Goal: Task Accomplishment & Management: Manage account settings

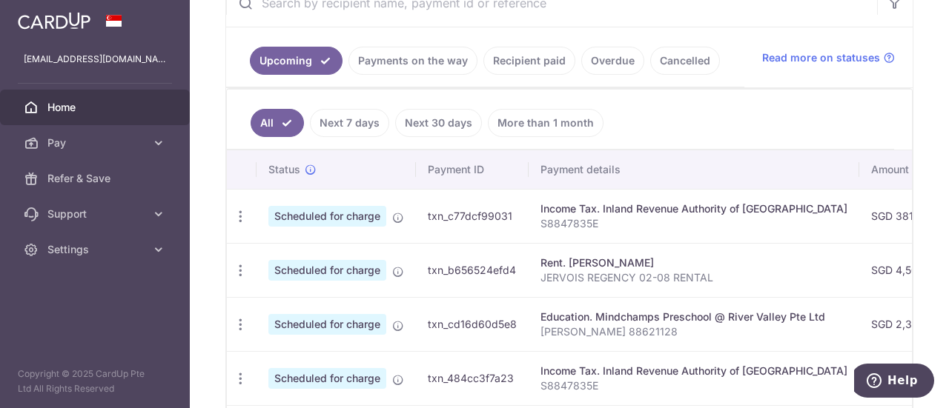
scroll to position [308, 0]
click at [241, 211] on icon "button" at bounding box center [241, 216] width 16 height 16
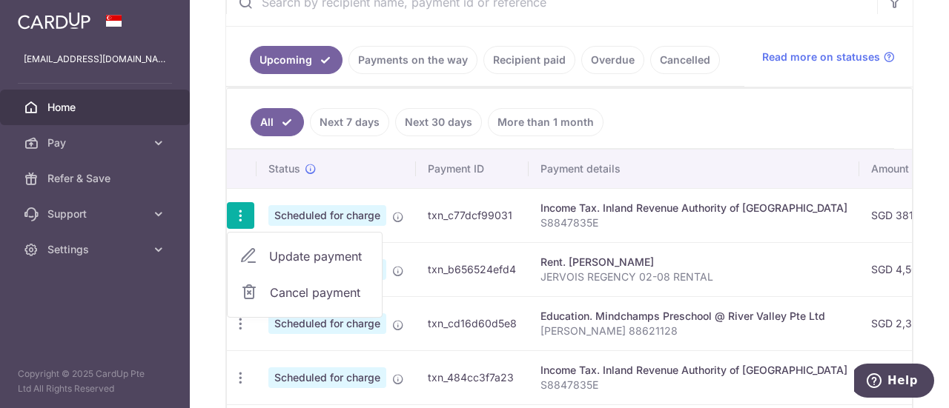
click at [290, 254] on span "Update payment" at bounding box center [319, 257] width 101 height 18
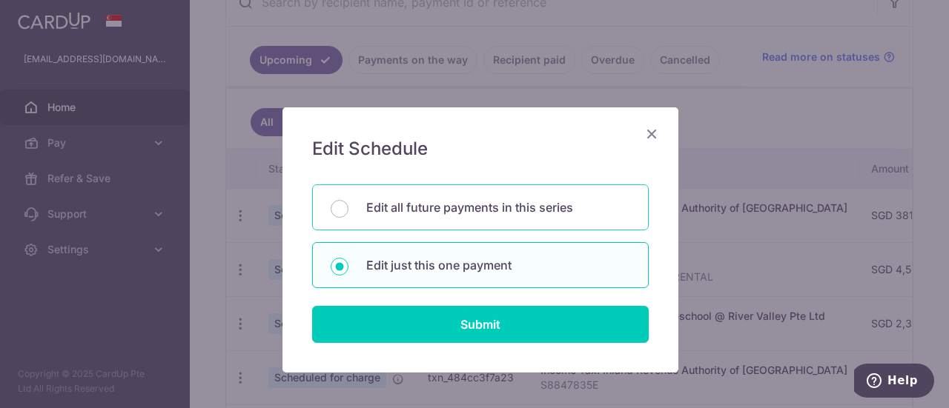
click at [471, 221] on div "Edit all future payments in this series" at bounding box center [480, 208] width 336 height 46
radio input "true"
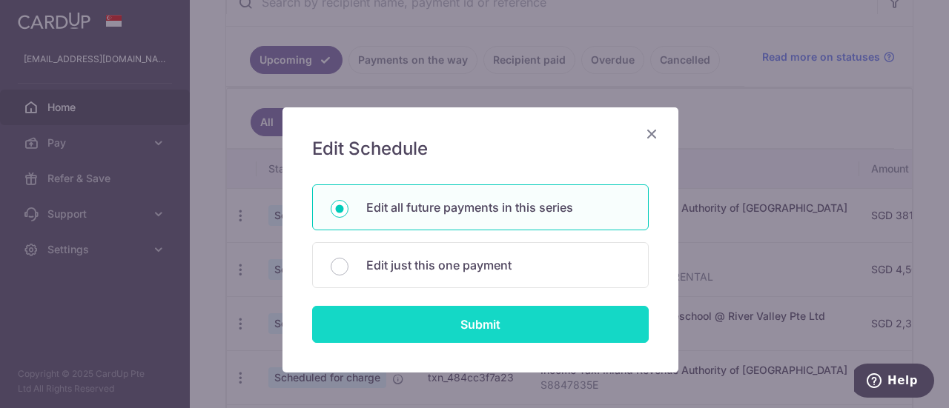
click at [451, 331] on input "Submit" at bounding box center [480, 324] width 336 height 37
radio input "true"
type input "381.17"
type input "S8847835E"
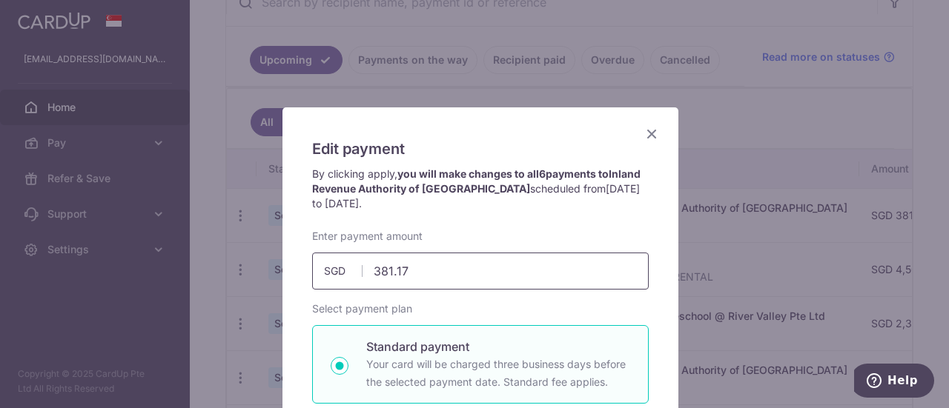
scroll to position [59, 0]
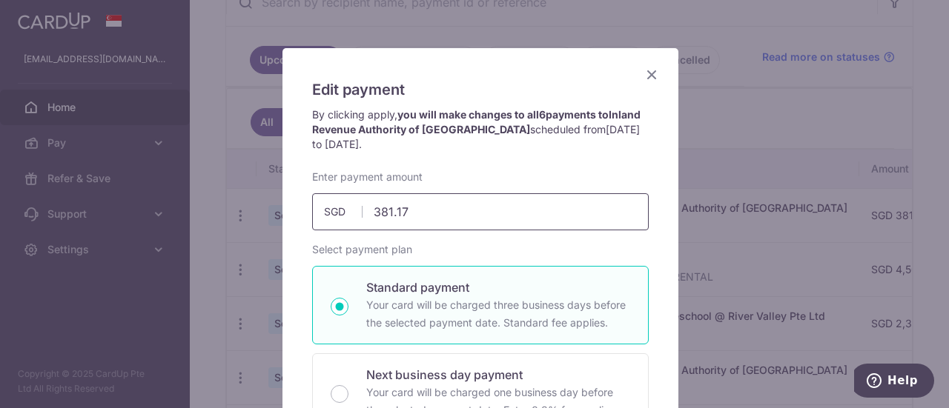
drag, startPoint x: 436, startPoint y: 213, endPoint x: 249, endPoint y: 190, distance: 188.1
click at [249, 190] on div "Edit payment By clicking apply, you will make changes to all 6 payments to Inla…" at bounding box center [474, 204] width 949 height 408
type input "508.22"
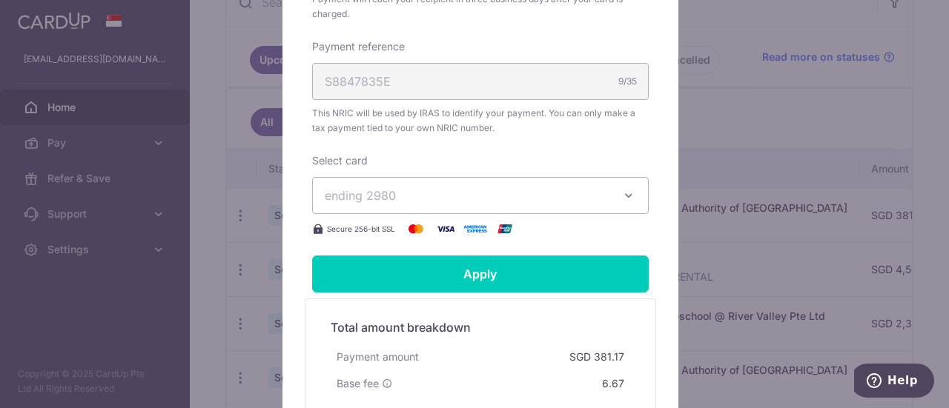
scroll to position [505, 0]
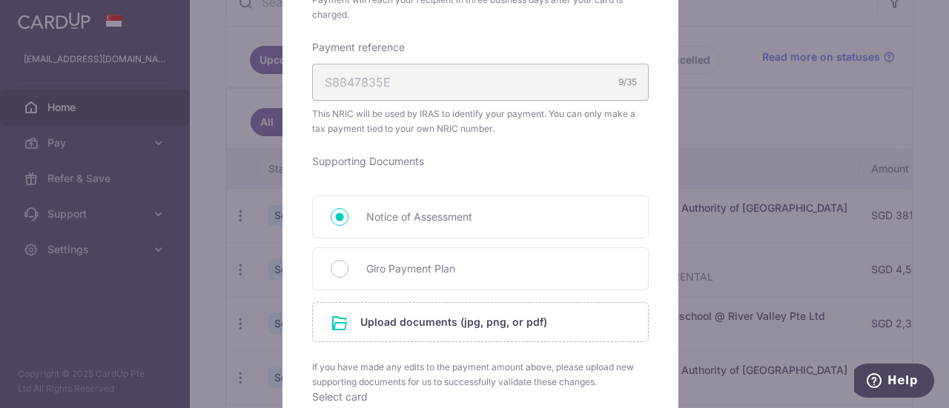
click at [534, 266] on form "By clicking apply, you will make changes to all 6 payments to Inland Revenue Au…" at bounding box center [480, 191] width 336 height 1059
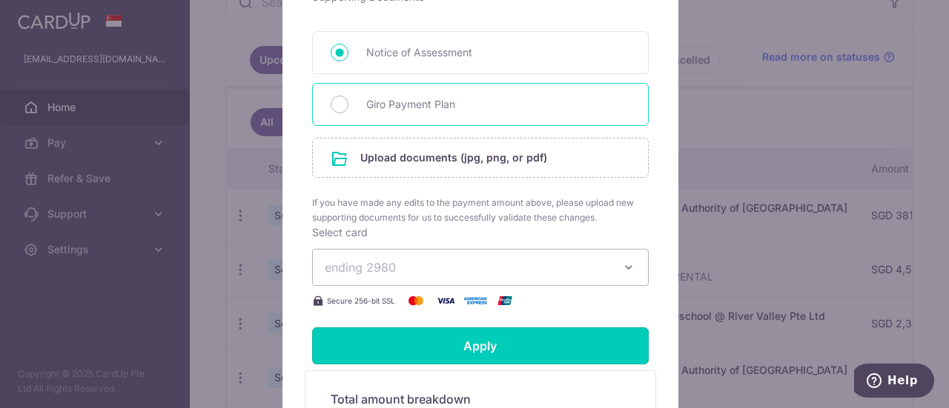
scroll to position [677, 0]
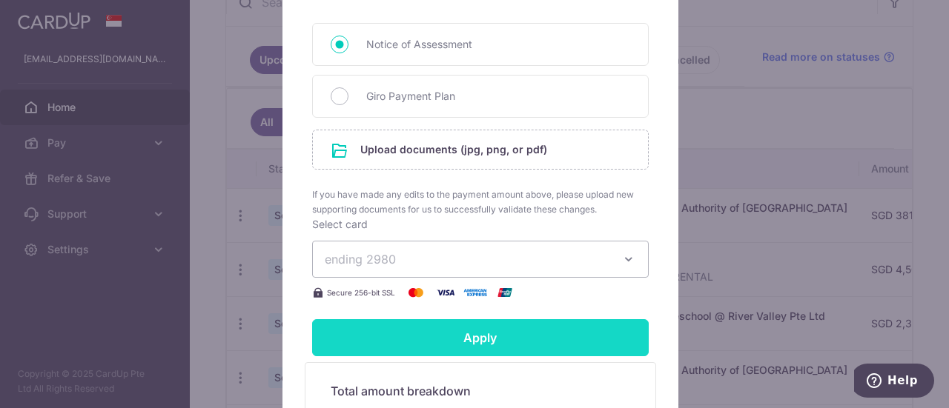
click at [485, 333] on input "Apply" at bounding box center [480, 337] width 336 height 37
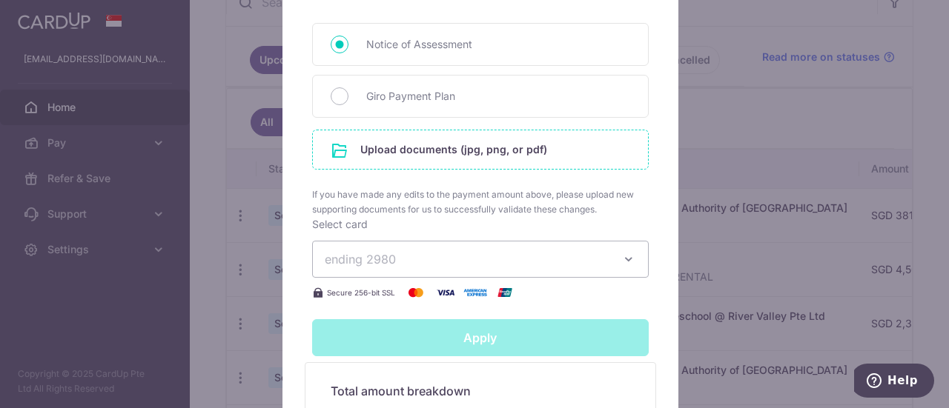
type input "Successfully Applied"
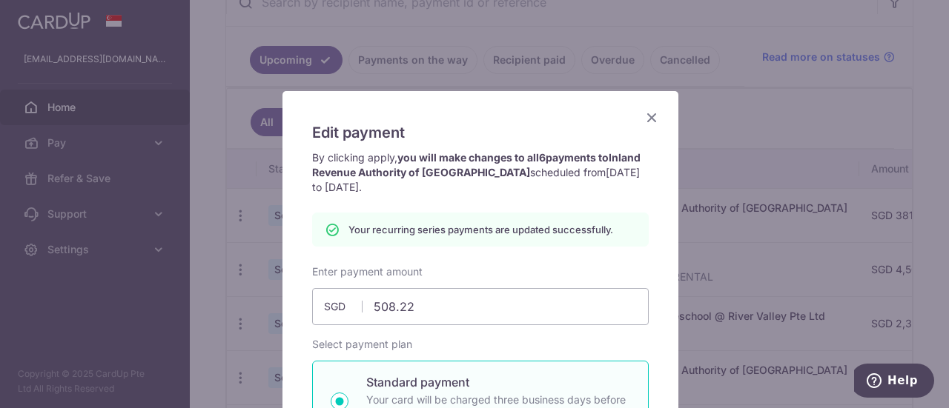
scroll to position [9, 0]
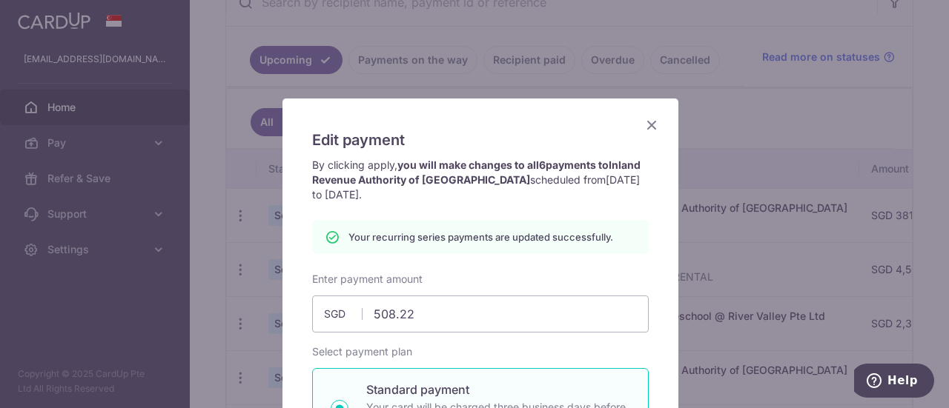
click at [648, 122] on icon "Close" at bounding box center [651, 125] width 18 height 19
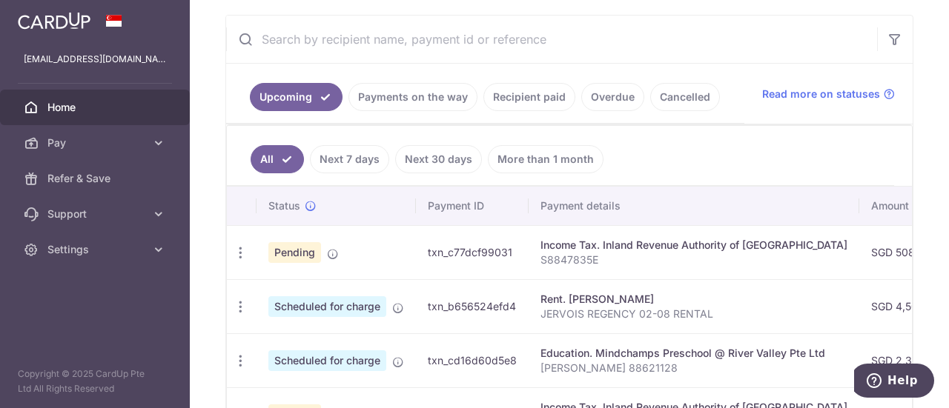
scroll to position [341, 0]
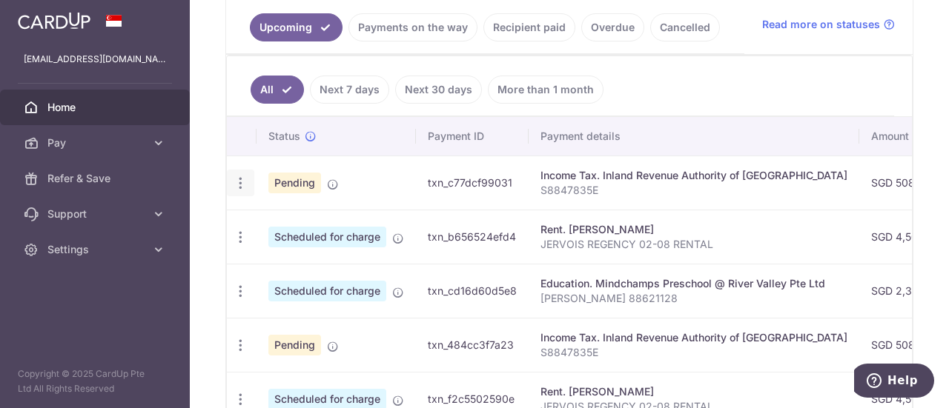
click at [243, 178] on icon "button" at bounding box center [241, 184] width 16 height 16
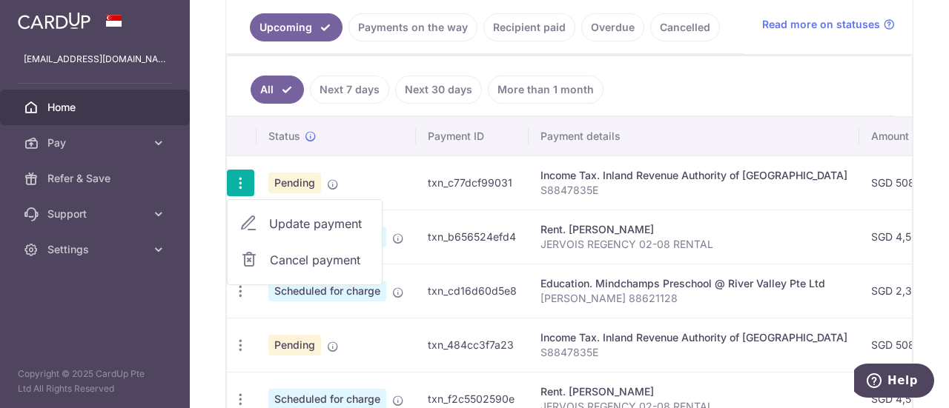
click at [310, 227] on span "Update payment" at bounding box center [319, 224] width 101 height 18
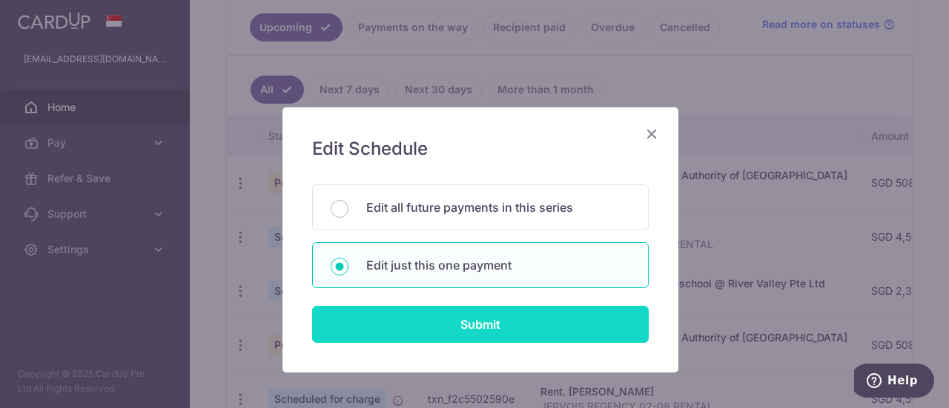
click at [462, 320] on input "Submit" at bounding box center [480, 324] width 336 height 37
radio input "true"
type input "508.22"
type input "[DATE]"
type input "S8847835E"
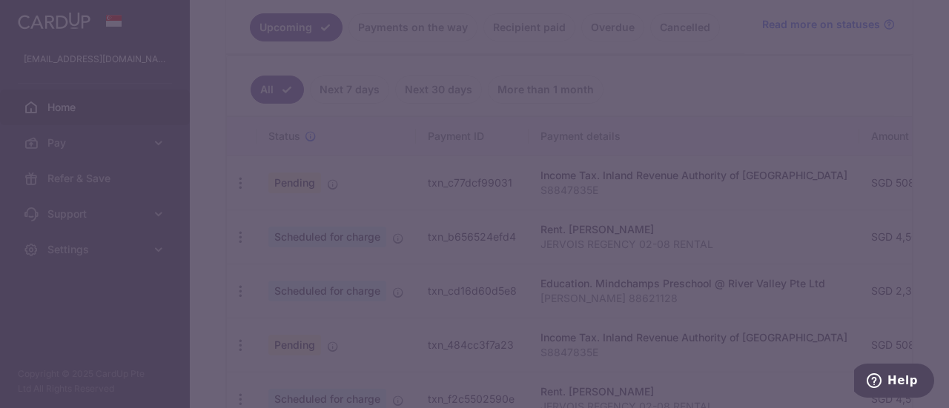
type input "VTAX25R"
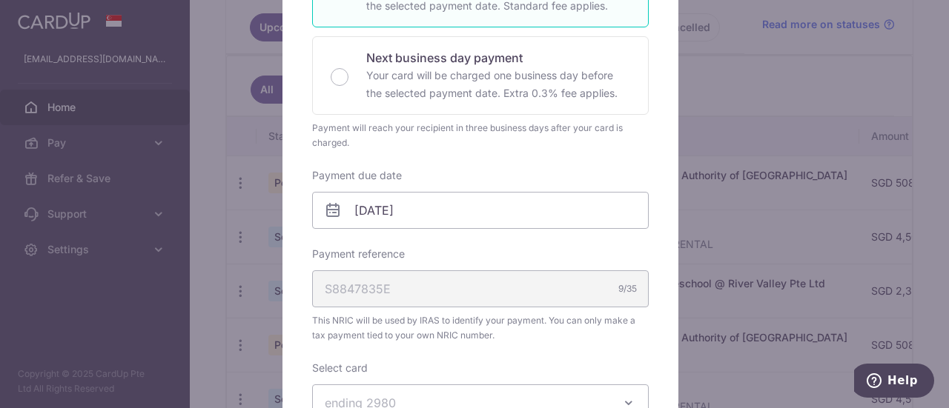
scroll to position [350, 0]
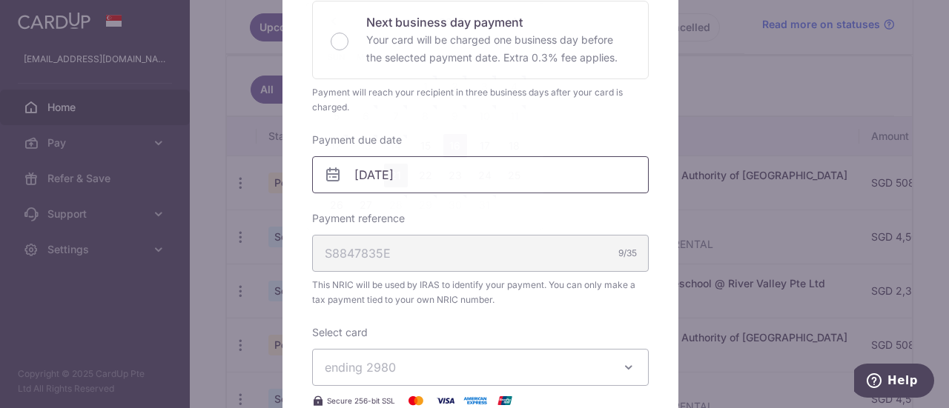
click at [392, 168] on body "[EMAIL_ADDRESS][DOMAIN_NAME] Home Pay Payments Recipients Cards Refer & Save Su…" at bounding box center [474, 204] width 949 height 408
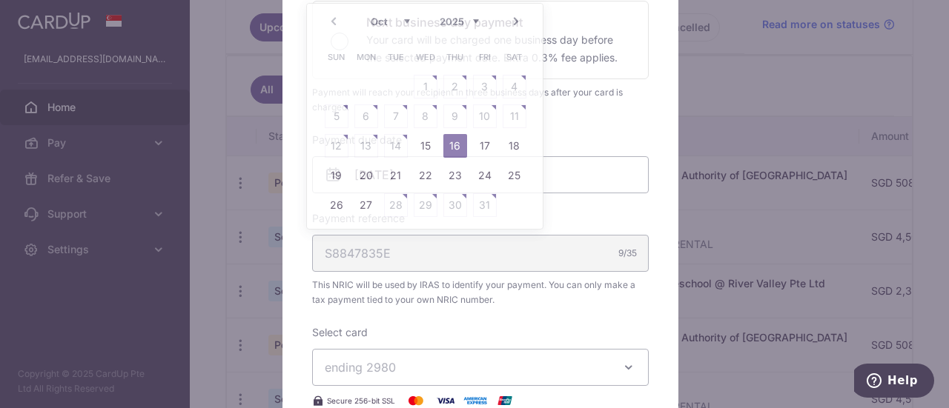
click at [653, 275] on div "Edit payment By clicking apply, you will make changes to all payments to Inland…" at bounding box center [480, 251] width 396 height 986
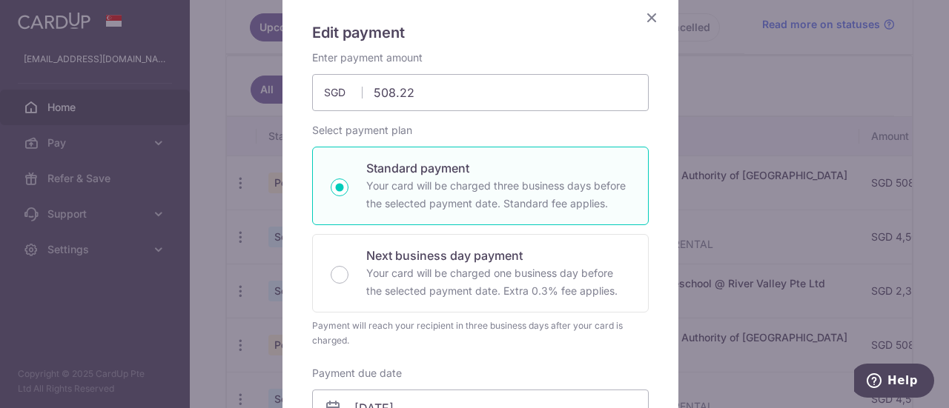
scroll to position [0, 0]
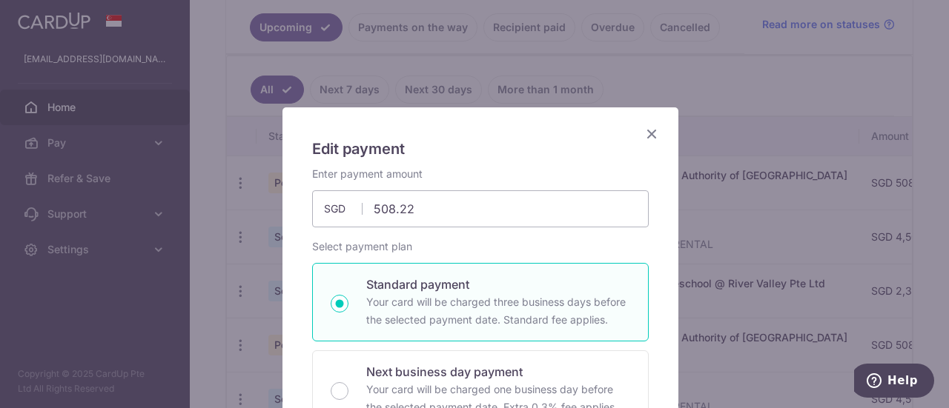
click at [648, 134] on icon "Close" at bounding box center [651, 133] width 18 height 19
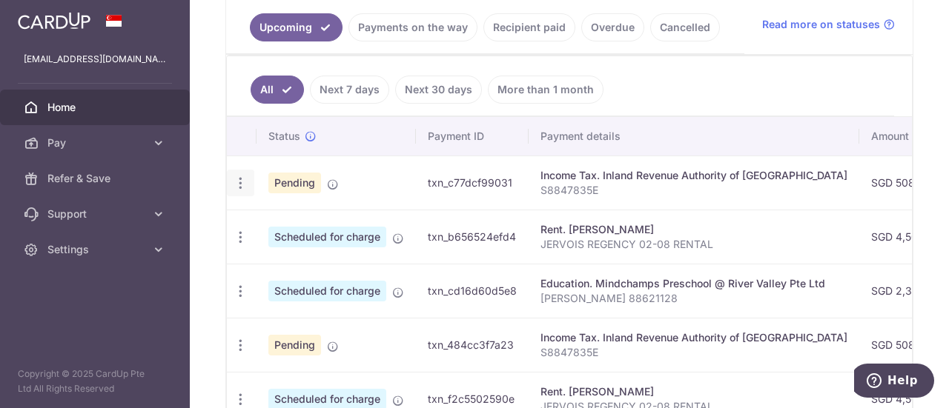
click at [236, 177] on icon "button" at bounding box center [241, 184] width 16 height 16
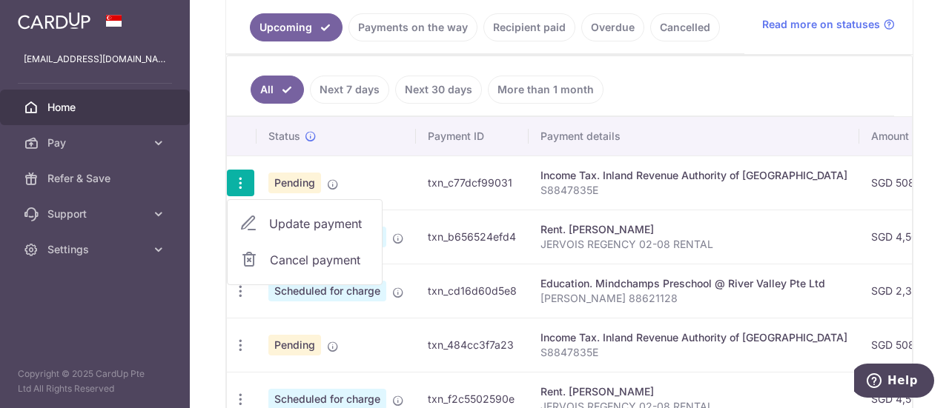
click at [236, 177] on icon "button" at bounding box center [241, 184] width 16 height 16
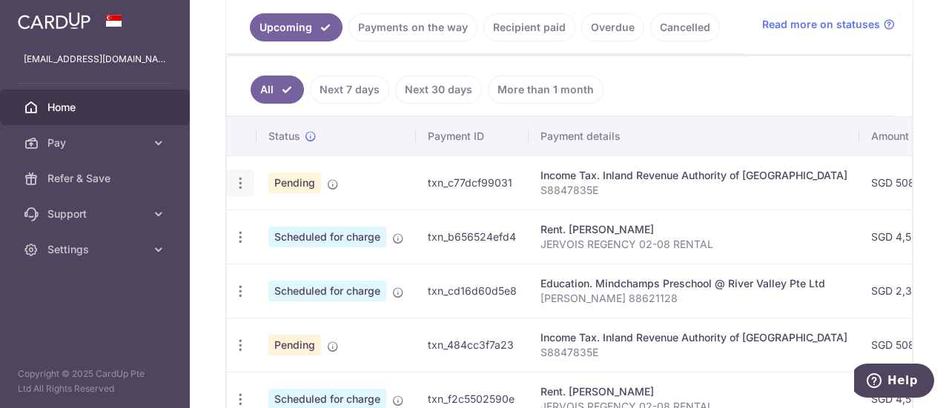
click at [236, 177] on icon "button" at bounding box center [241, 184] width 16 height 16
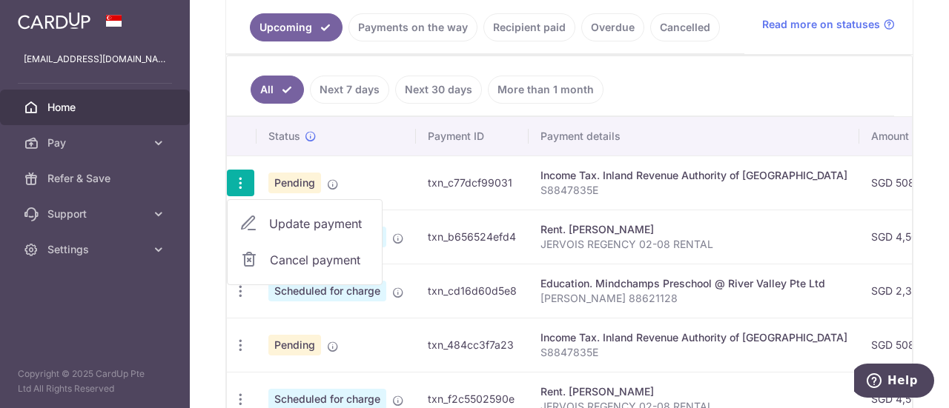
click at [284, 217] on span "Update payment" at bounding box center [319, 224] width 101 height 18
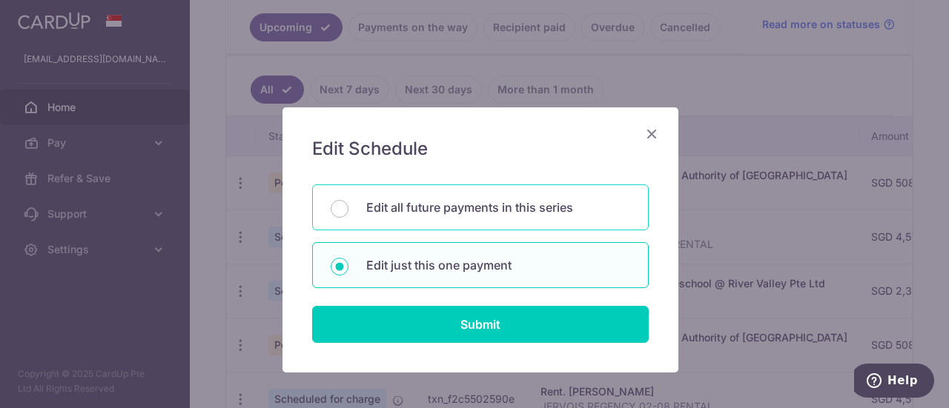
click at [446, 211] on p "Edit all future payments in this series" at bounding box center [498, 208] width 264 height 18
click at [348, 211] on input "Edit all future payments in this series" at bounding box center [340, 209] width 18 height 18
radio input "true"
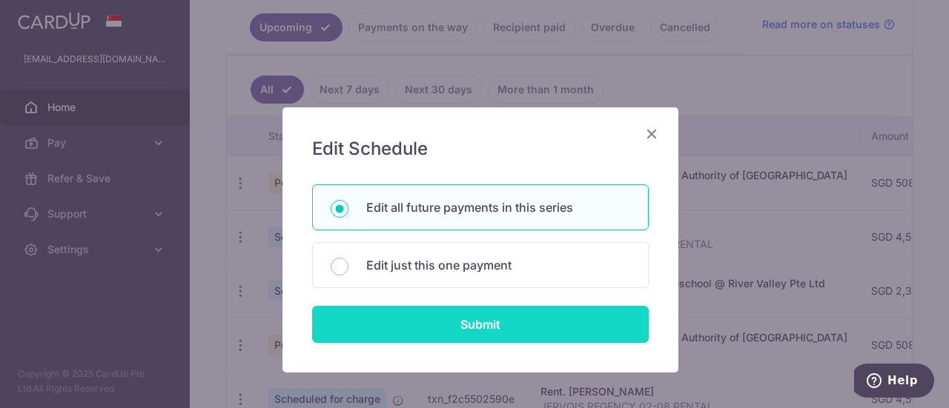
click at [450, 319] on input "Submit" at bounding box center [480, 324] width 336 height 37
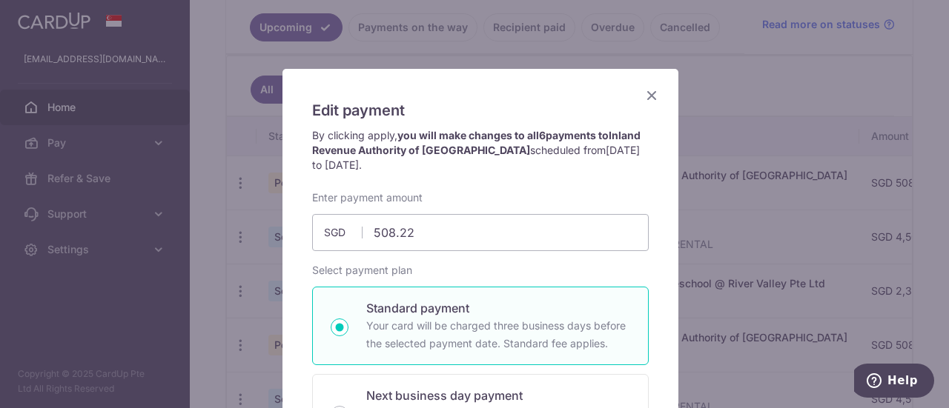
scroll to position [38, 0]
click at [651, 100] on icon "Close" at bounding box center [651, 96] width 18 height 19
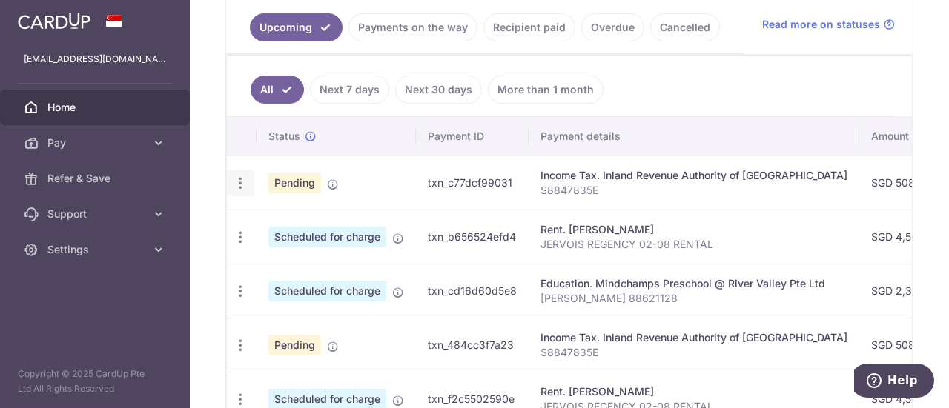
click at [240, 178] on icon "button" at bounding box center [241, 184] width 16 height 16
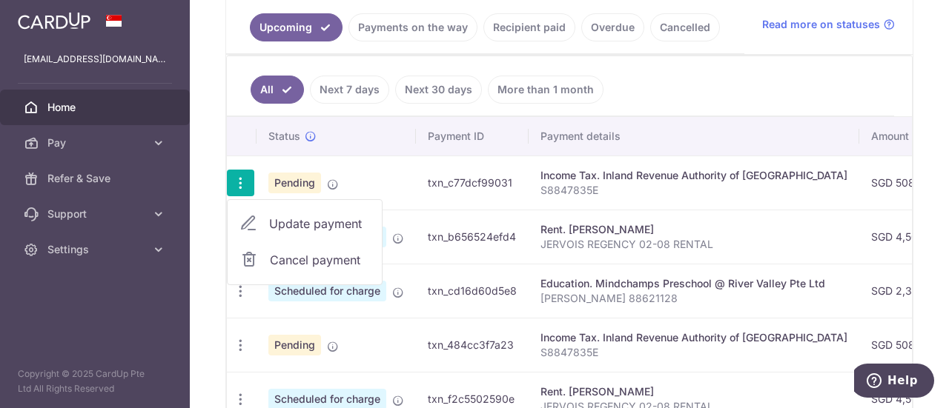
click at [341, 225] on span "Update payment" at bounding box center [319, 224] width 101 height 18
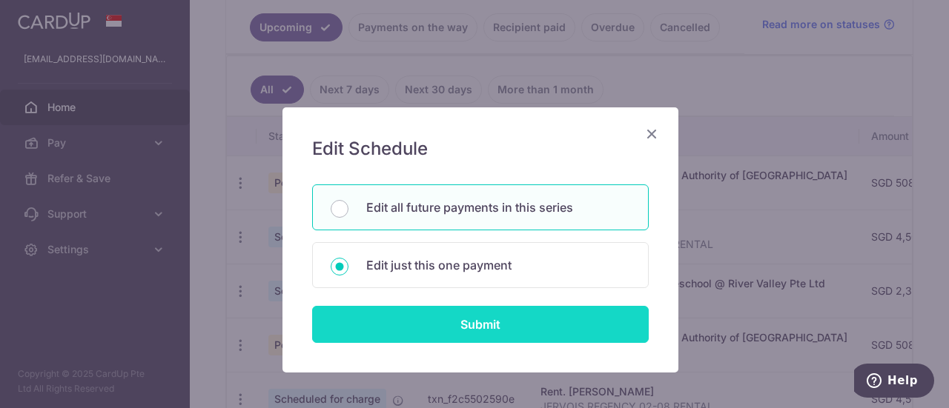
click at [422, 307] on input "Submit" at bounding box center [480, 324] width 336 height 37
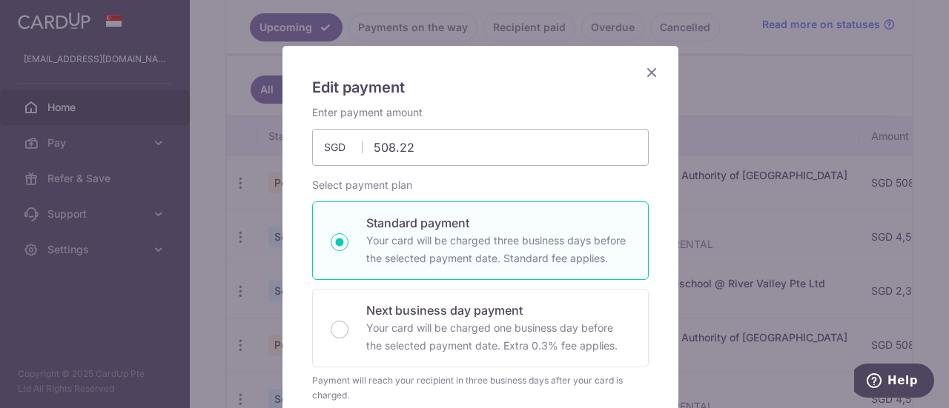
scroll to position [71, 0]
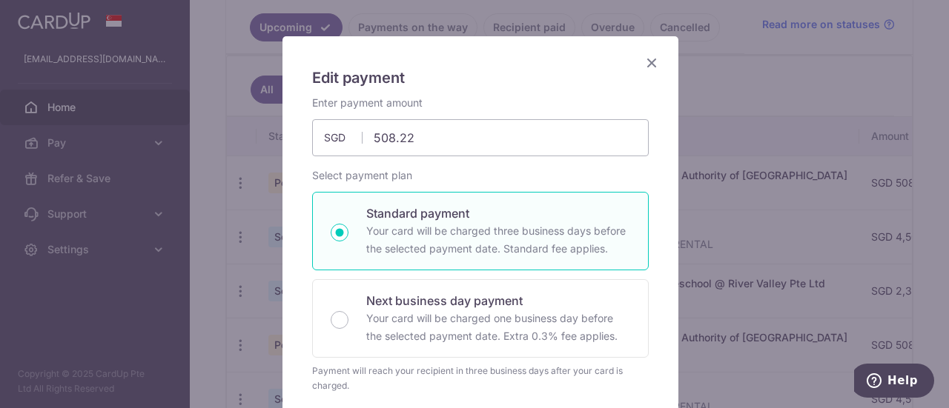
click at [644, 65] on icon "Close" at bounding box center [651, 62] width 18 height 19
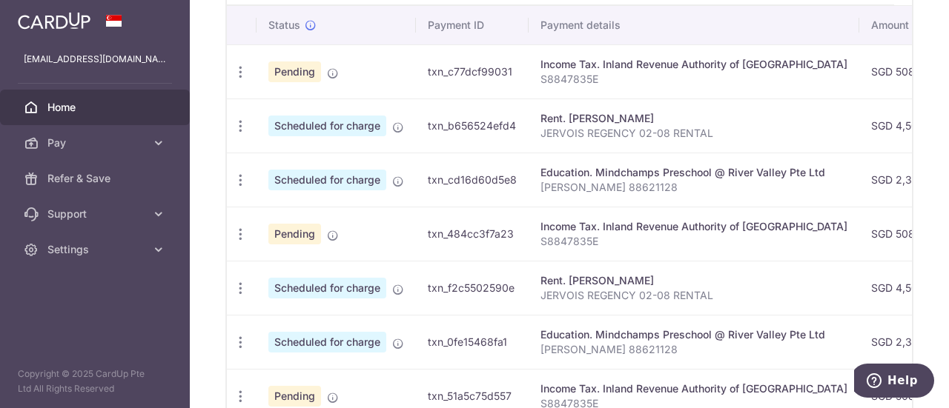
scroll to position [436, 0]
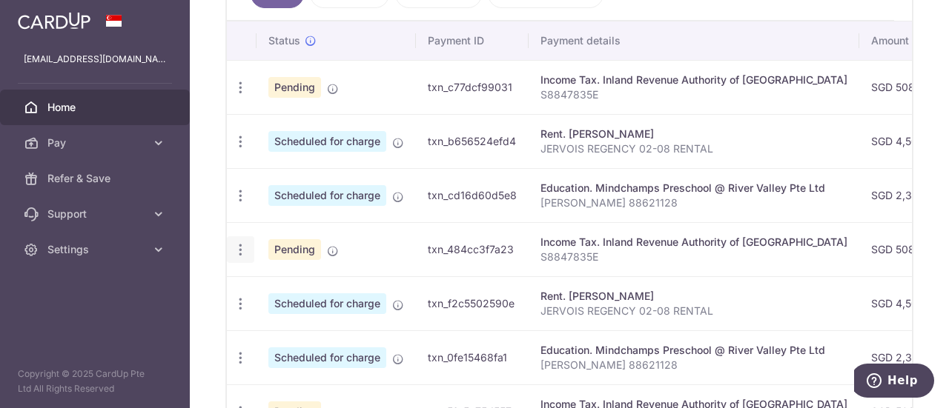
click at [238, 249] on icon "button" at bounding box center [241, 250] width 16 height 16
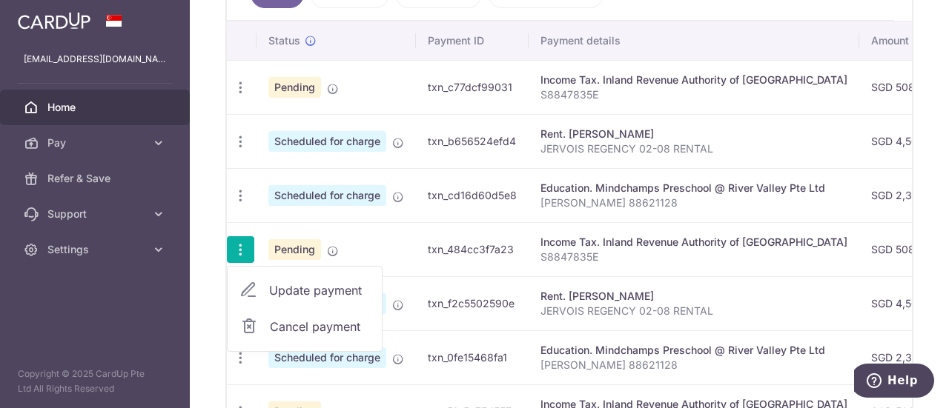
click at [270, 282] on span "Update payment" at bounding box center [319, 291] width 101 height 18
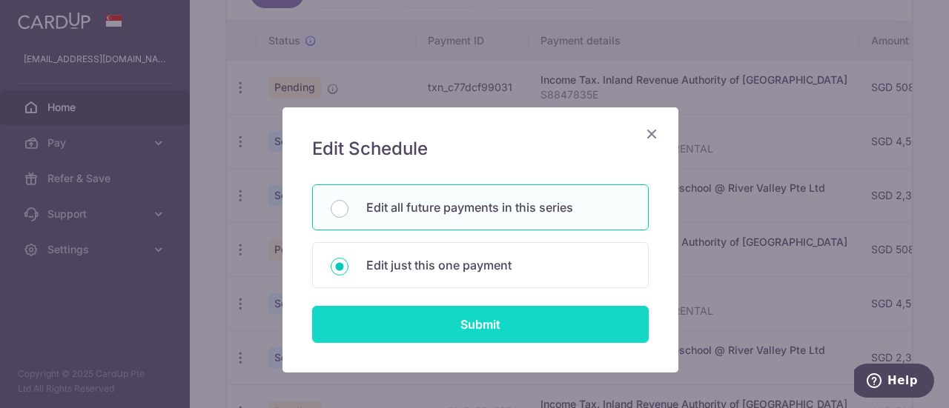
click at [398, 320] on input "Submit" at bounding box center [480, 324] width 336 height 37
radio input "true"
type input "[DATE]"
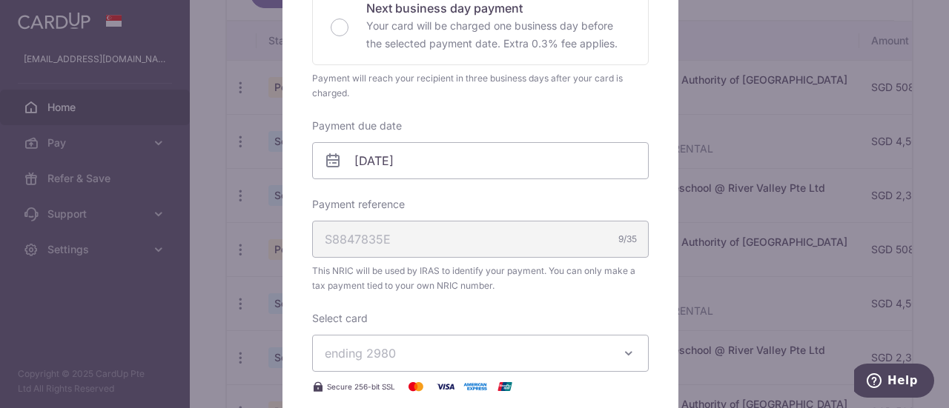
scroll to position [365, 0]
click at [476, 157] on body "[EMAIL_ADDRESS][DOMAIN_NAME] Home Pay Payments Recipients Cards Refer & Save Su…" at bounding box center [474, 204] width 949 height 408
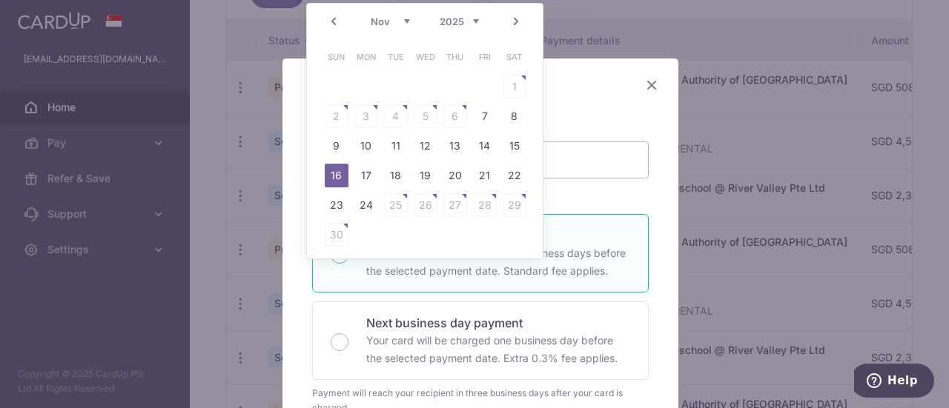
scroll to position [48, 0]
click at [651, 88] on icon "Close" at bounding box center [651, 85] width 18 height 19
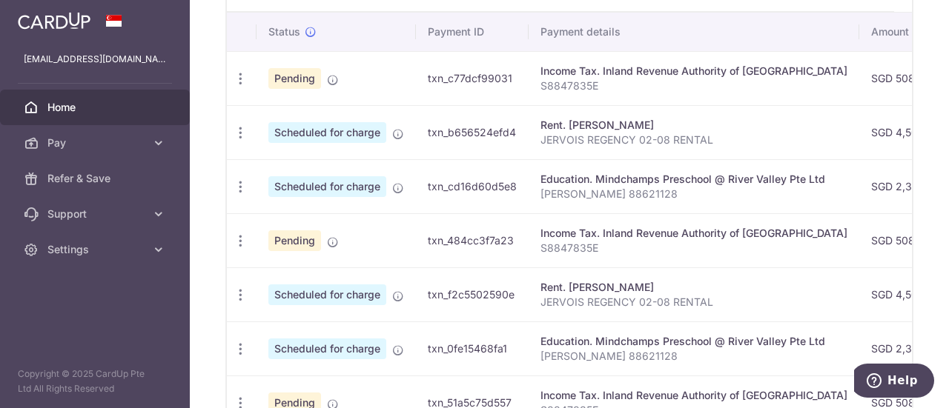
scroll to position [460, 0]
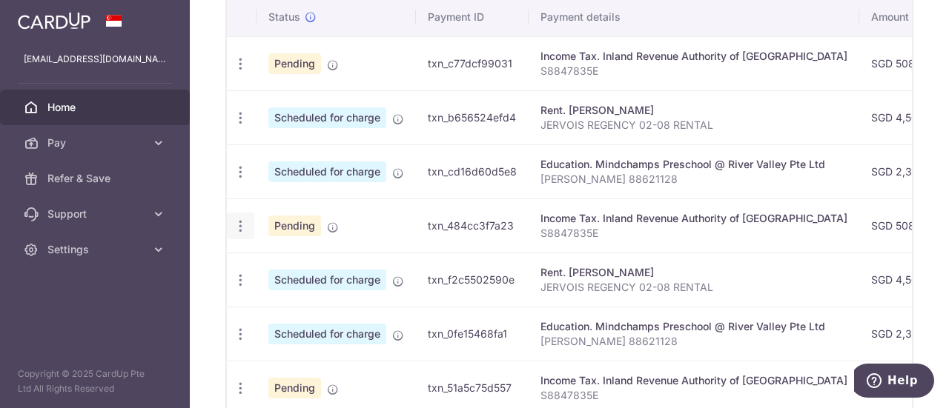
click at [237, 225] on icon "button" at bounding box center [241, 227] width 16 height 16
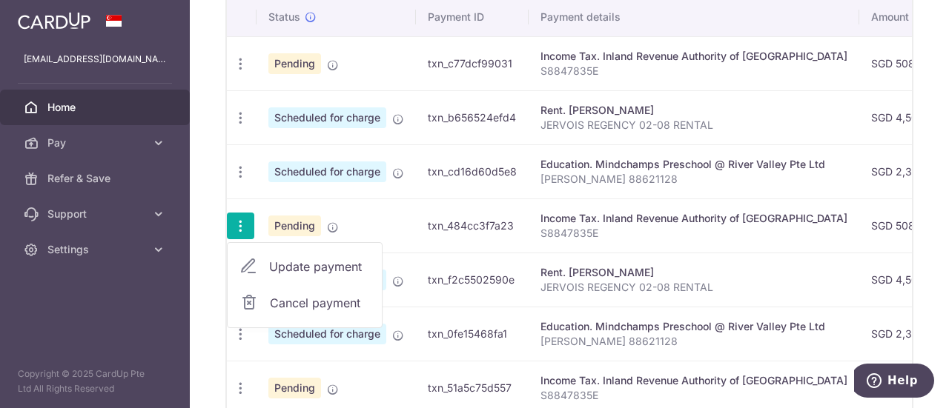
click at [301, 261] on span "Update payment" at bounding box center [319, 267] width 101 height 18
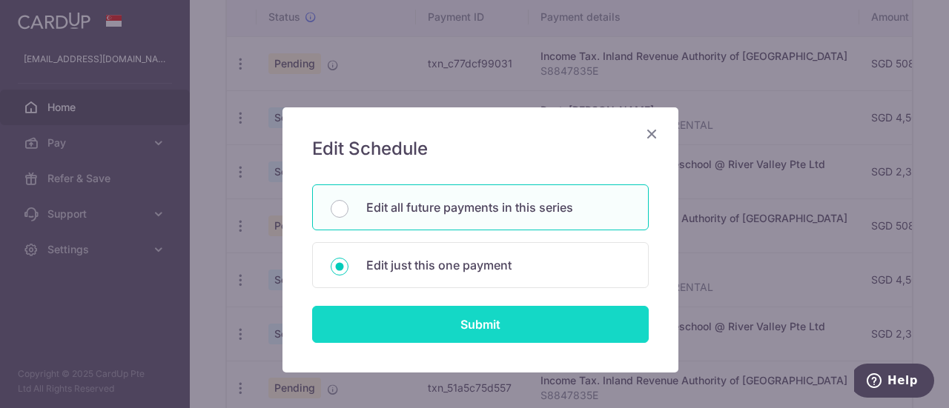
click at [409, 319] on input "Submit" at bounding box center [480, 324] width 336 height 37
radio input "true"
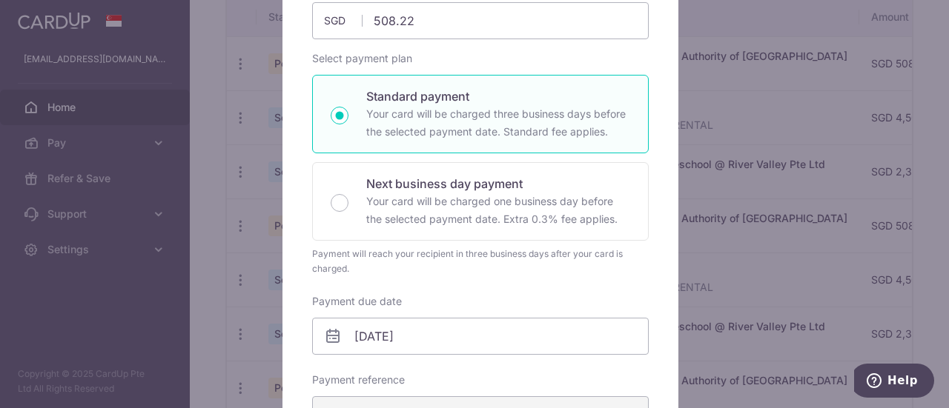
scroll to position [288, 0]
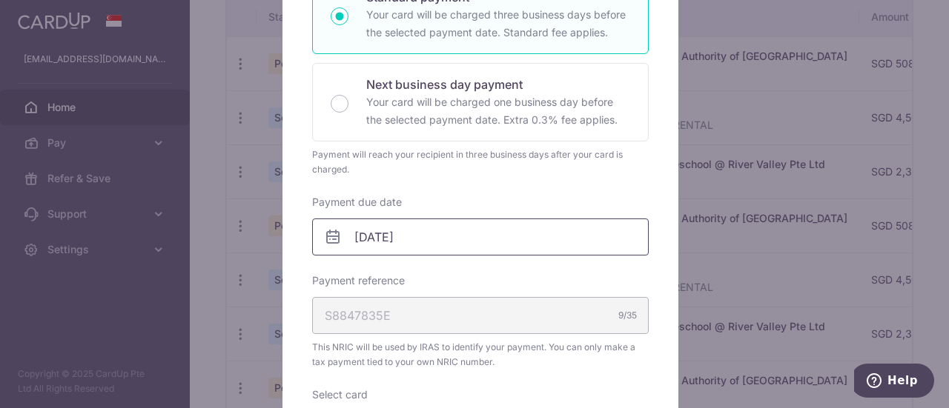
click at [458, 242] on body "[EMAIL_ADDRESS][DOMAIN_NAME] Home Pay Payments Recipients Cards Refer & Save Su…" at bounding box center [474, 204] width 949 height 408
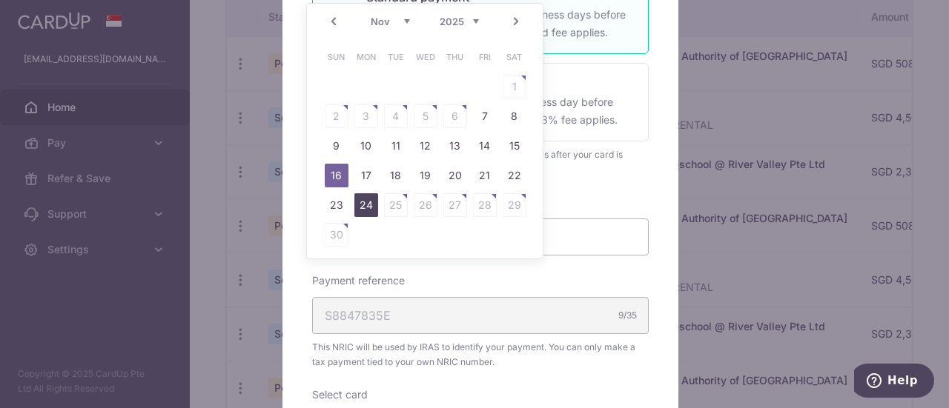
click at [365, 202] on link "24" at bounding box center [366, 205] width 24 height 24
type input "[DATE]"
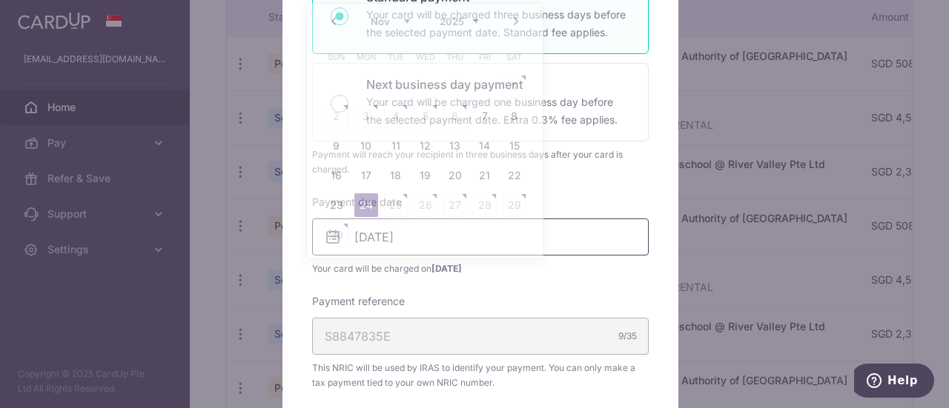
click at [368, 231] on body "[EMAIL_ADDRESS][DOMAIN_NAME] Home Pay Payments Recipients Cards Refer & Save Su…" at bounding box center [474, 204] width 949 height 408
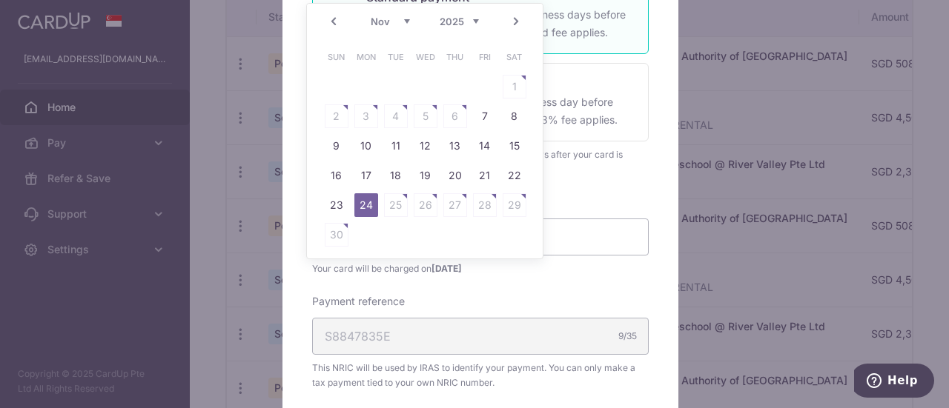
click at [536, 56] on div "Prev Next Oct Nov [DATE] 2026 Sun Mon Tue Wed Thu Fri Sat 1 2 3 4 5 6 7 8 9 10 …" at bounding box center [424, 131] width 237 height 256
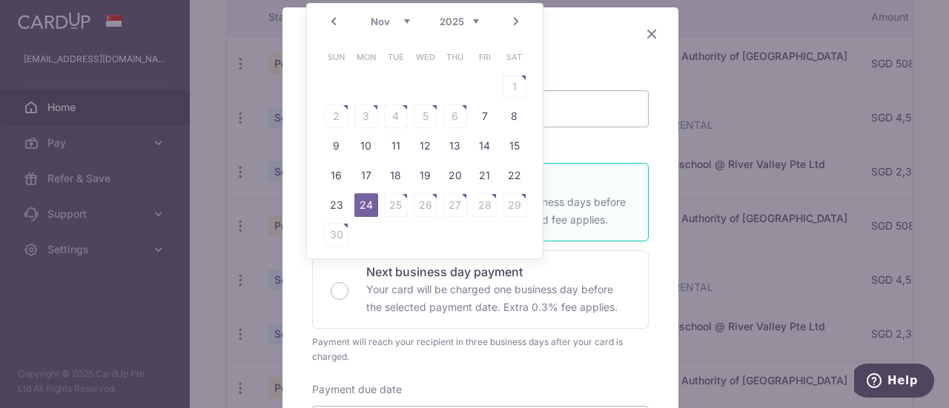
scroll to position [99, 0]
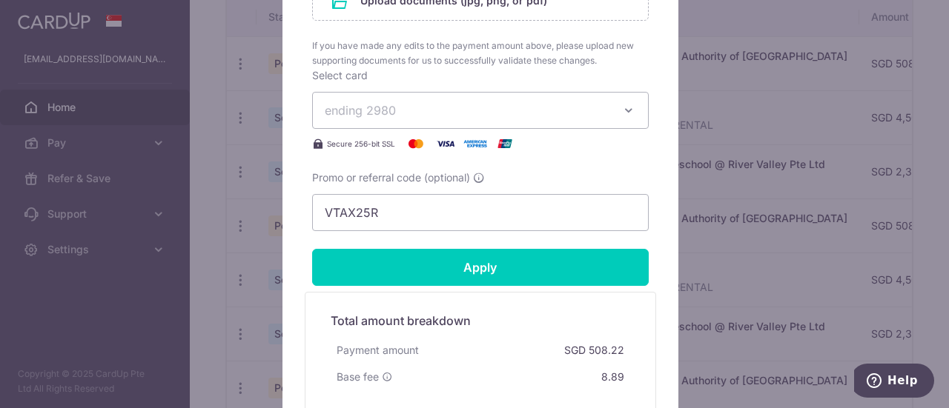
scroll to position [864, 0]
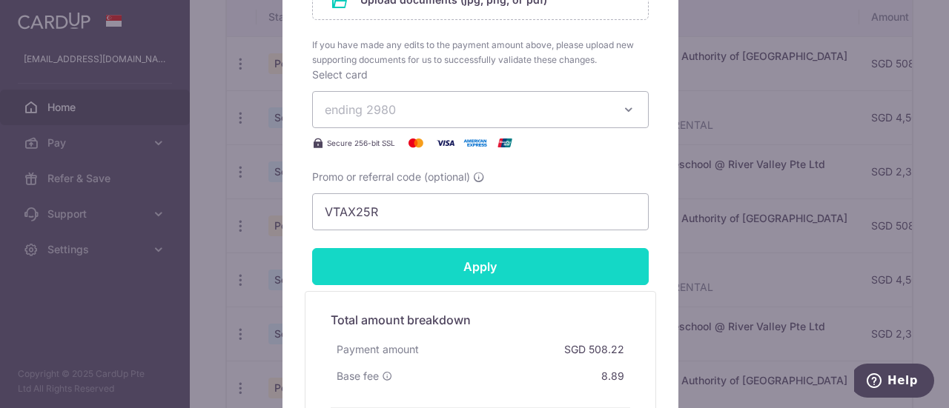
click at [520, 262] on input "Apply" at bounding box center [480, 266] width 336 height 37
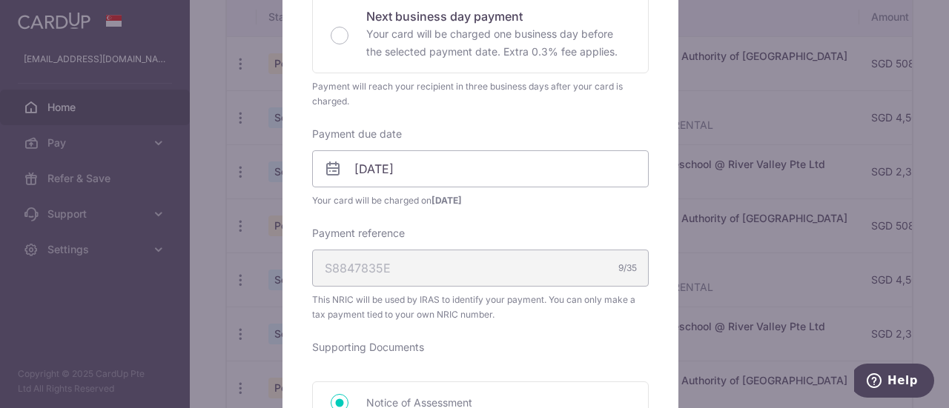
scroll to position [79, 0]
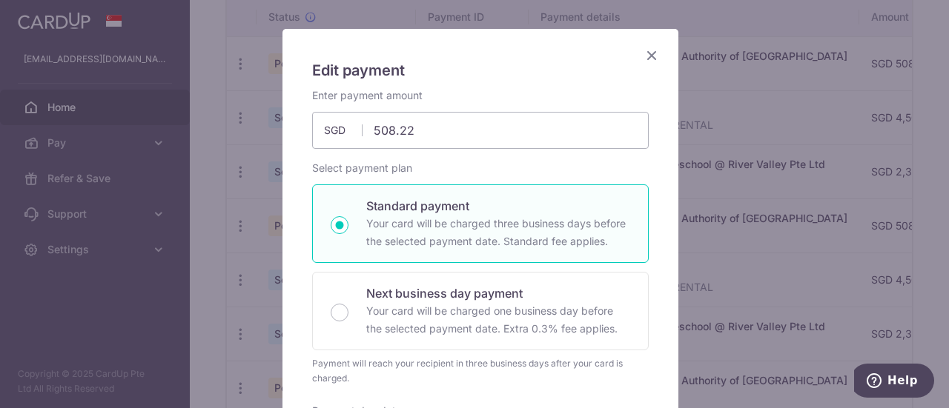
click at [649, 57] on icon "Close" at bounding box center [651, 55] width 18 height 19
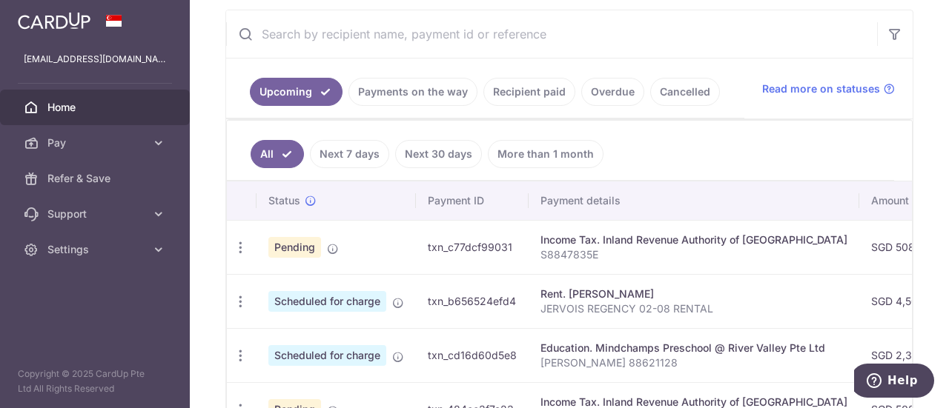
scroll to position [502, 0]
